Goal: Task Accomplishment & Management: Manage account settings

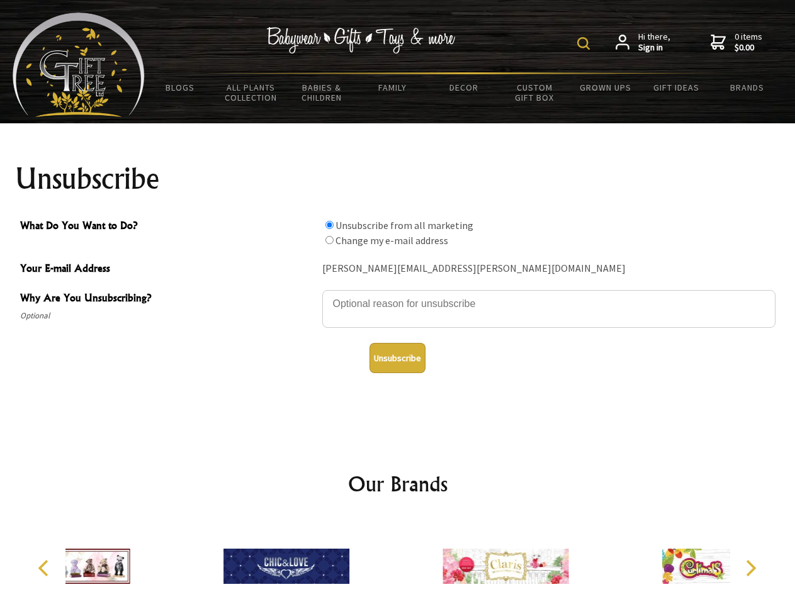
click at [585, 43] on img at bounding box center [583, 43] width 13 height 13
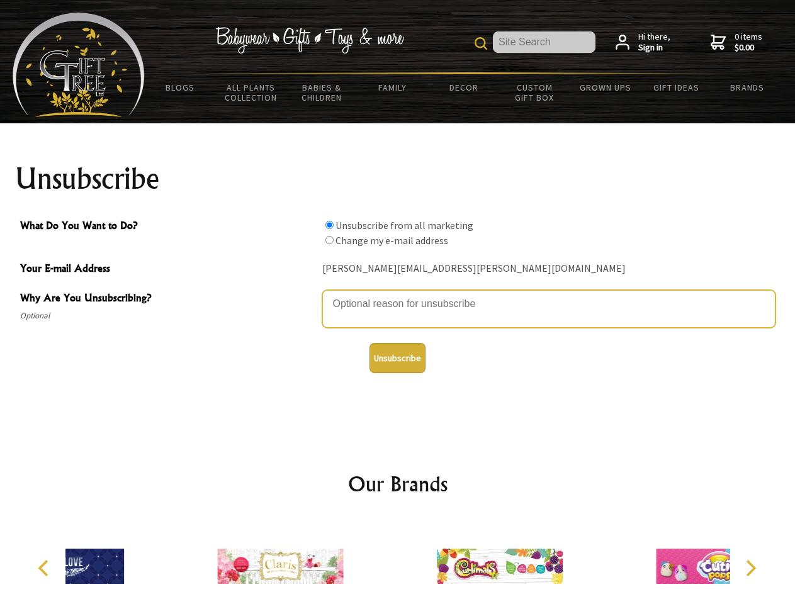
click at [398, 294] on textarea "Why Are You Unsubscribing?" at bounding box center [548, 309] width 453 height 38
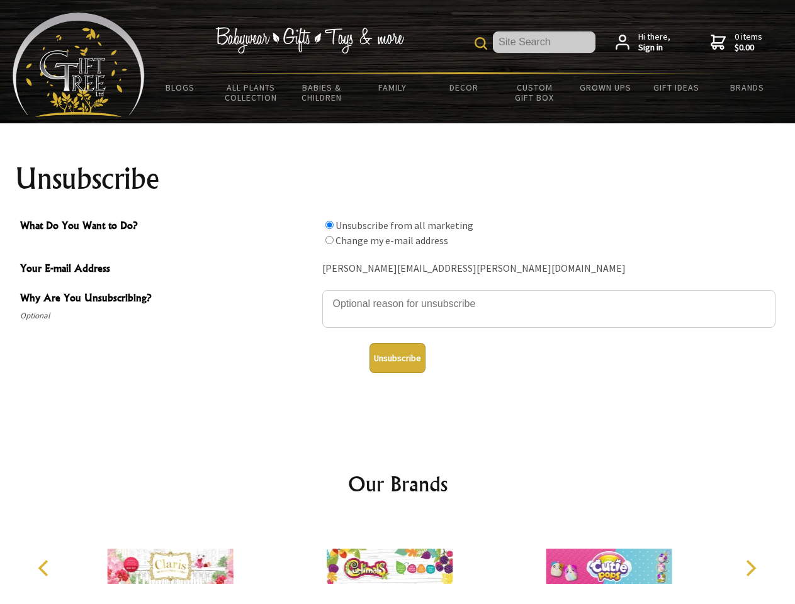
click at [329, 225] on input "What Do You Want to Do?" at bounding box center [329, 225] width 8 height 8
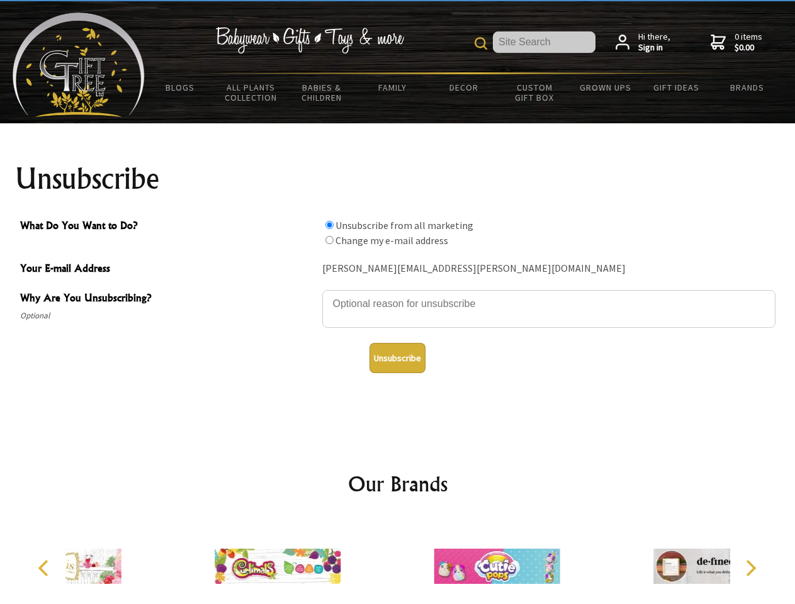
click at [329, 240] on input "What Do You Want to Do?" at bounding box center [329, 240] width 8 height 8
radio input "true"
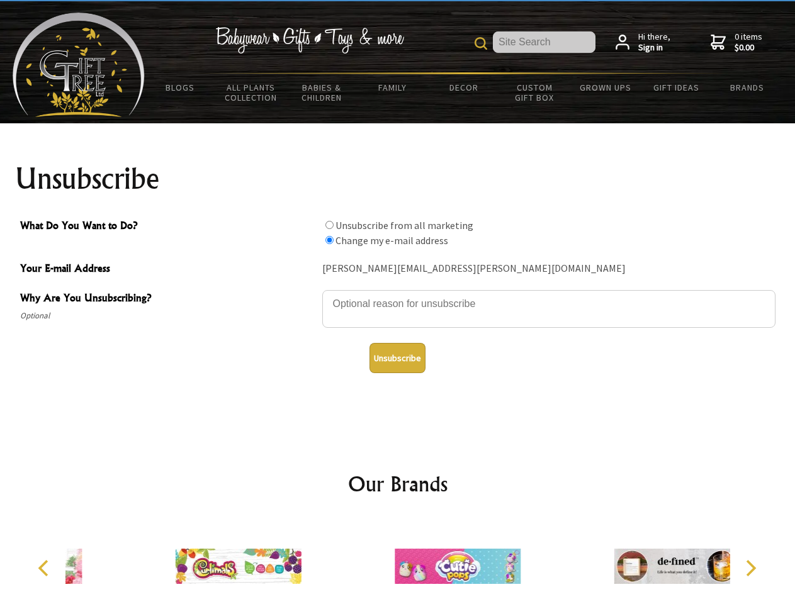
click at [397, 358] on button "Unsubscribe" at bounding box center [397, 358] width 56 height 30
click at [398, 561] on img at bounding box center [457, 566] width 126 height 94
click at [45, 568] on icon "Previous" at bounding box center [44, 568] width 16 height 16
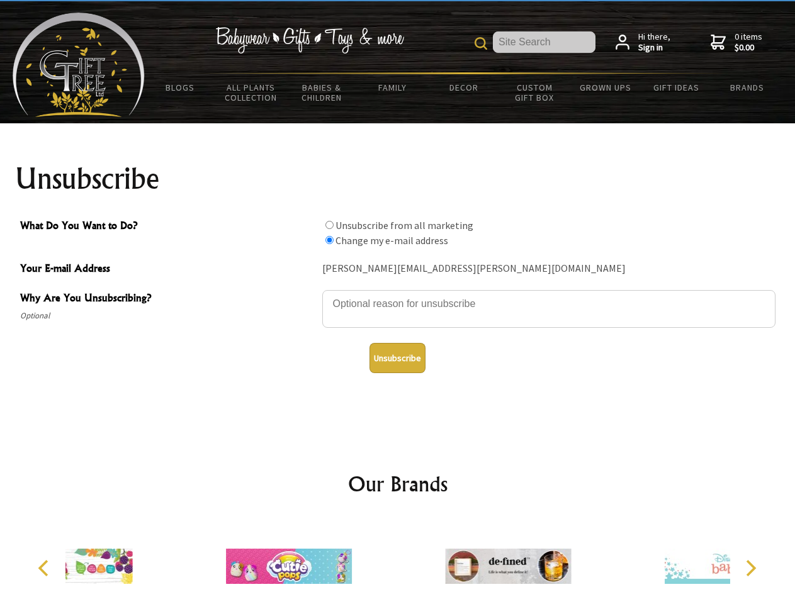
click at [750, 568] on icon "Next" at bounding box center [749, 568] width 16 height 16
